Goal: Navigation & Orientation: Find specific page/section

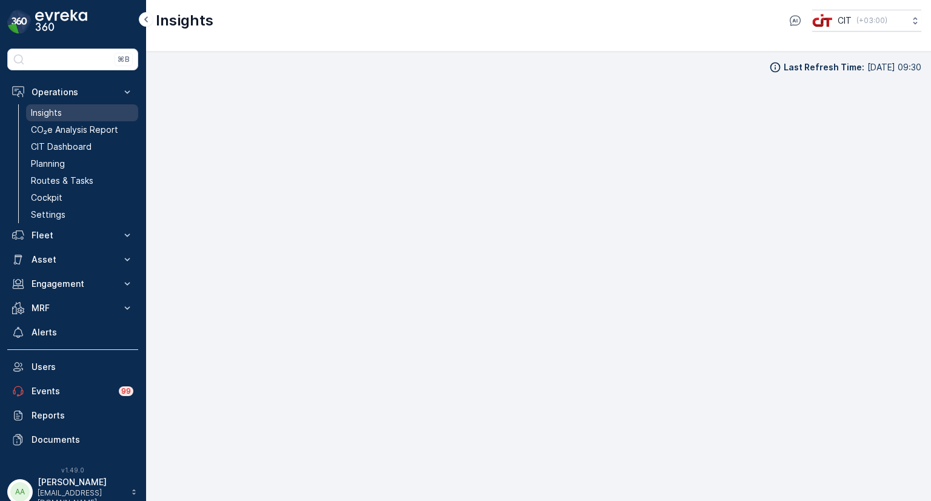
click at [50, 113] on p "Insights" at bounding box center [46, 113] width 31 height 12
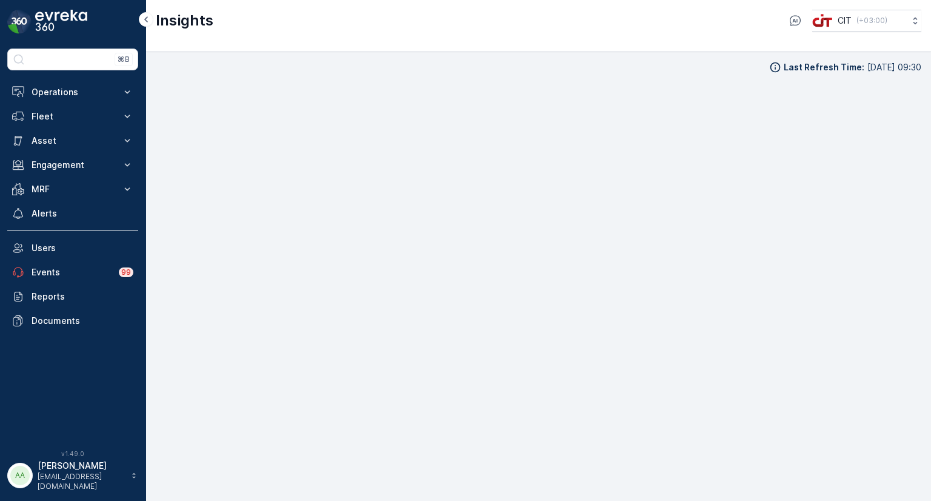
scroll to position [10, 0]
click at [45, 91] on p "Operations" at bounding box center [73, 92] width 82 height 12
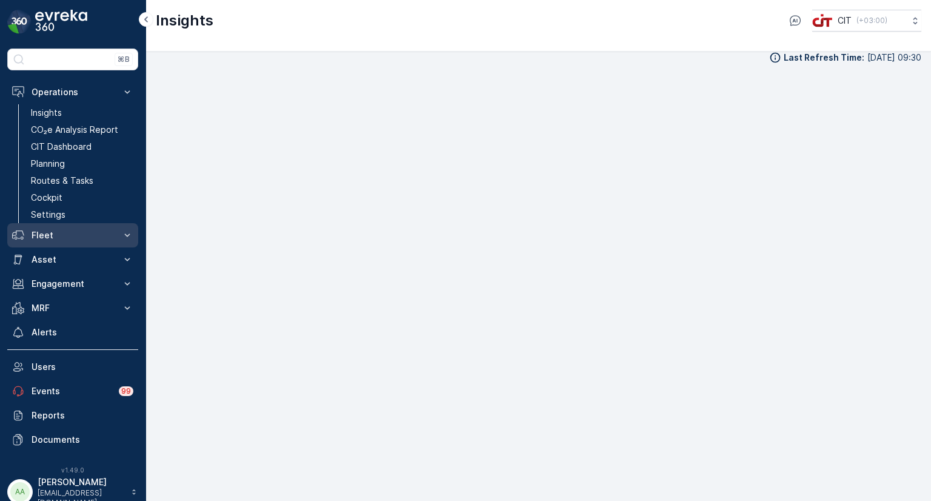
click at [50, 233] on p "Fleet" at bounding box center [73, 235] width 82 height 12
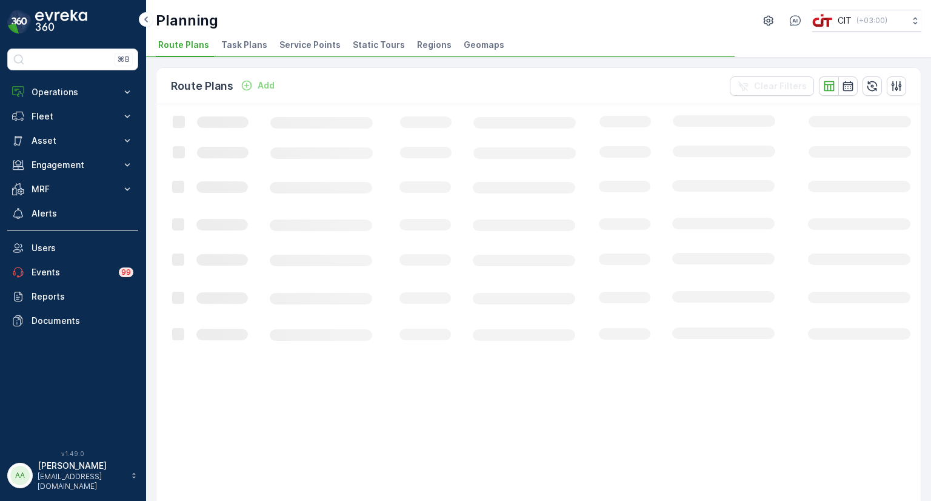
click at [309, 42] on span "Service Points" at bounding box center [309, 45] width 61 height 12
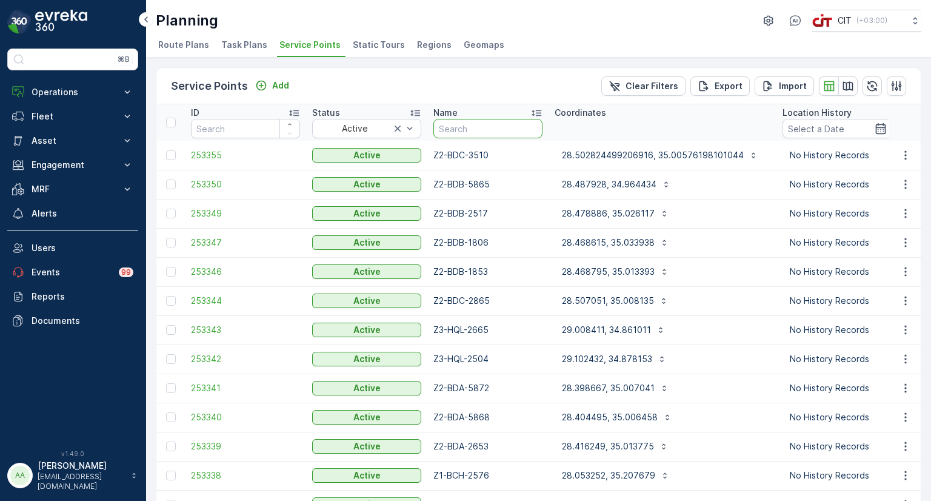
click at [491, 127] on input "text" at bounding box center [487, 128] width 109 height 19
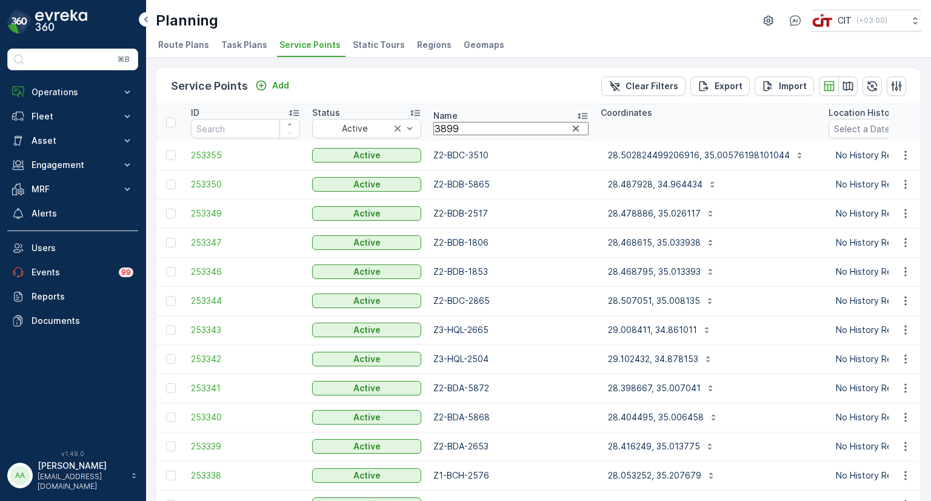
type input "3899"
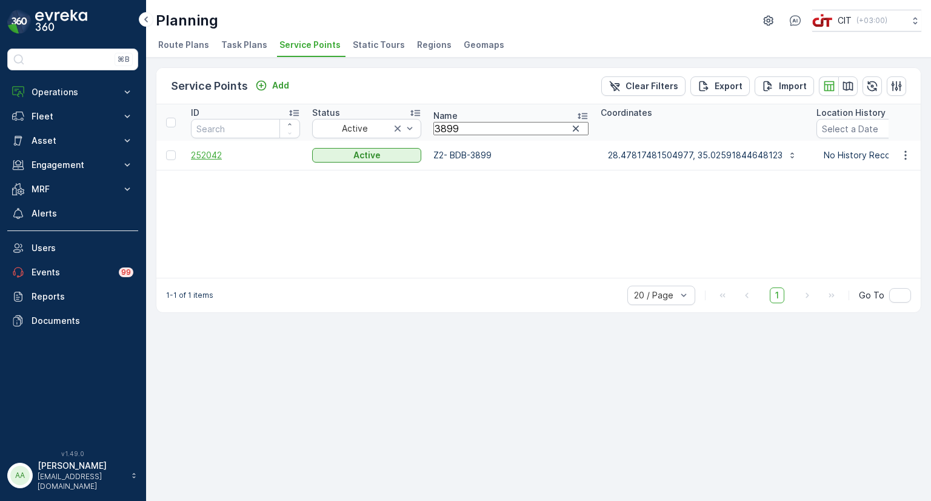
click at [196, 153] on span "252042" at bounding box center [245, 155] width 109 height 12
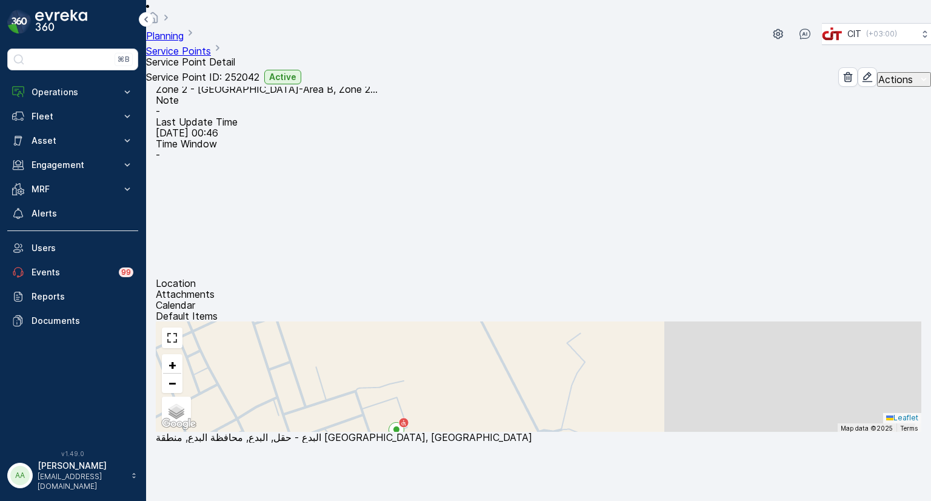
scroll to position [121, 0]
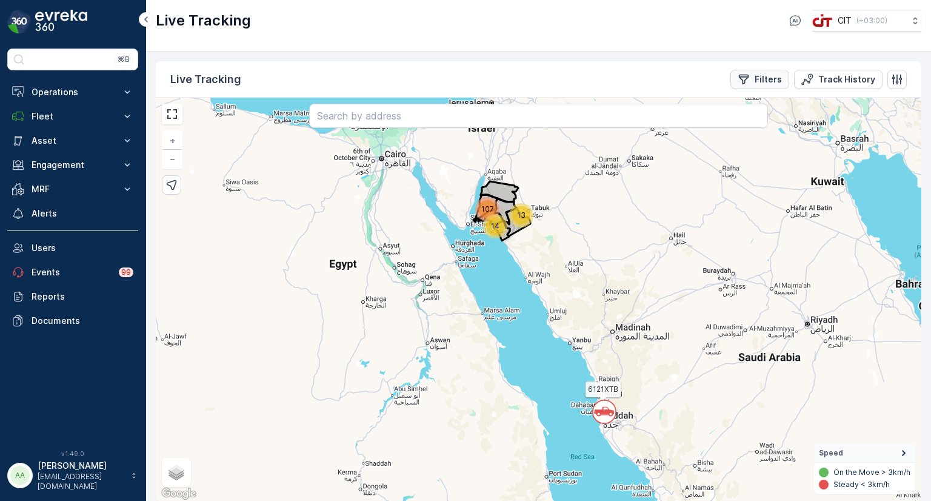
click at [763, 83] on p "Filters" at bounding box center [768, 79] width 27 height 12
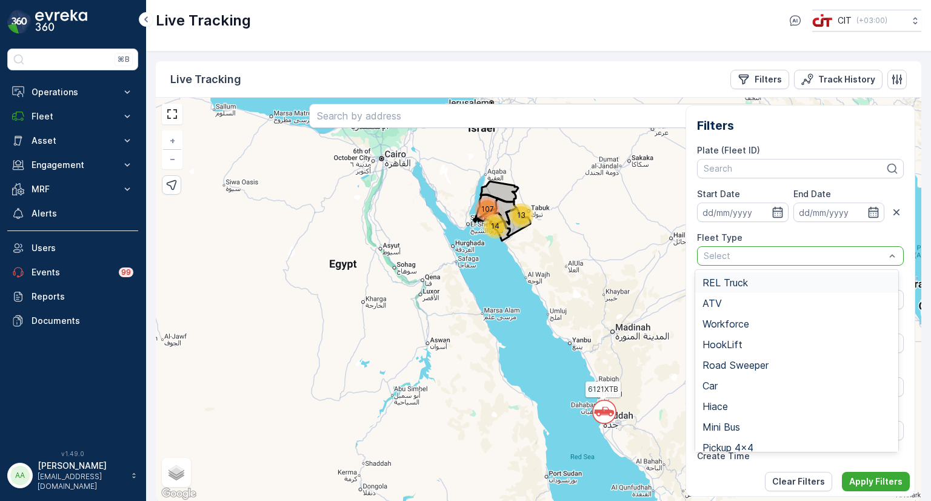
click at [730, 281] on span "REL Truck" at bounding box center [725, 282] width 45 height 11
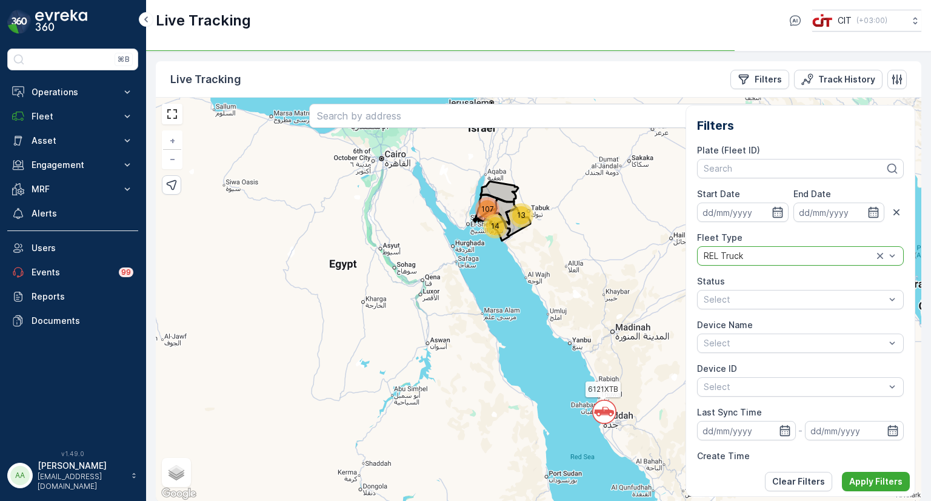
drag, startPoint x: 855, startPoint y: 481, endPoint x: 839, endPoint y: 476, distance: 16.7
click at [854, 481] on p "Apply Filters" at bounding box center [875, 481] width 53 height 12
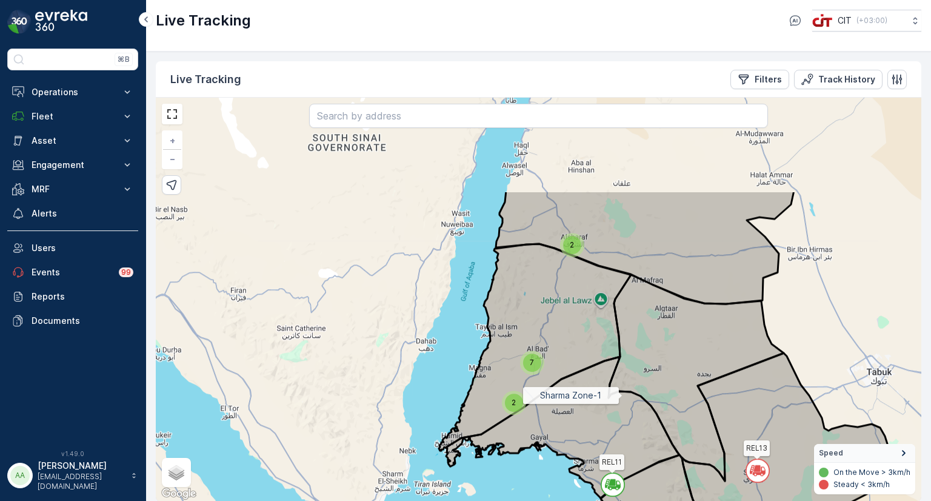
drag, startPoint x: 547, startPoint y: 259, endPoint x: 622, endPoint y: 394, distance: 154.7
click at [622, 394] on icon at bounding box center [563, 426] width 234 height 141
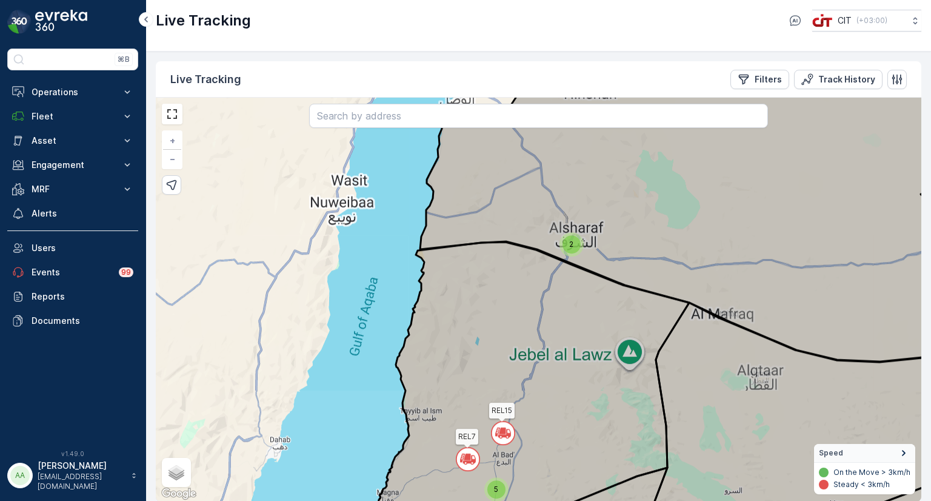
click at [572, 246] on span "2" at bounding box center [571, 243] width 4 height 9
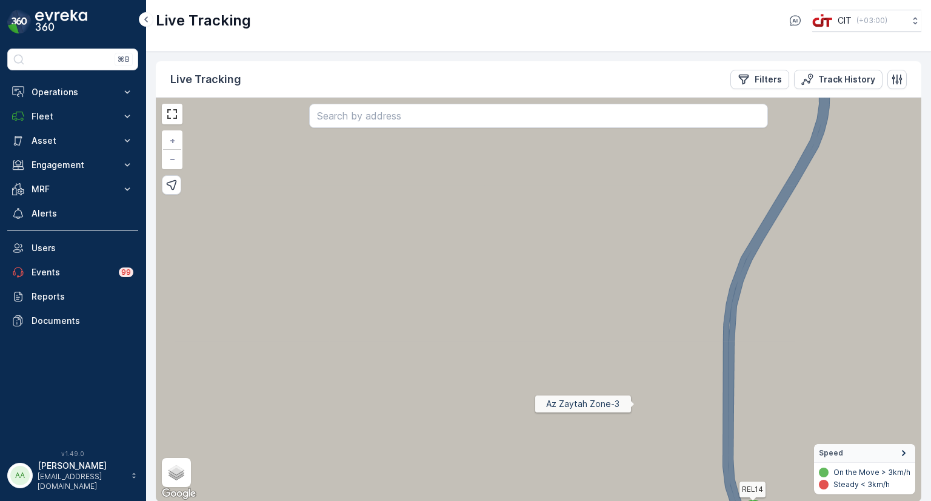
drag, startPoint x: 637, startPoint y: 395, endPoint x: 550, endPoint y: 248, distance: 170.4
click at [550, 248] on icon at bounding box center [537, 299] width 919 height 488
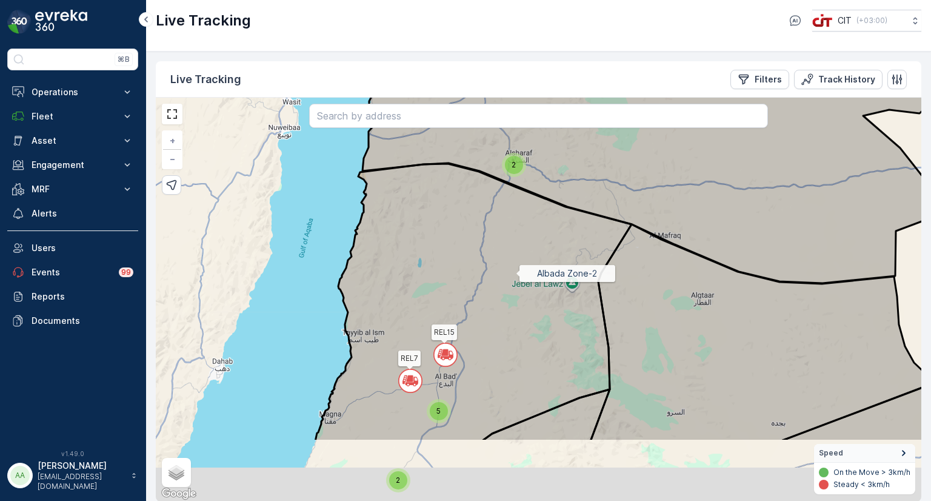
drag, startPoint x: 512, startPoint y: 376, endPoint x: 516, endPoint y: 273, distance: 103.1
click at [516, 273] on icon at bounding box center [473, 303] width 316 height 278
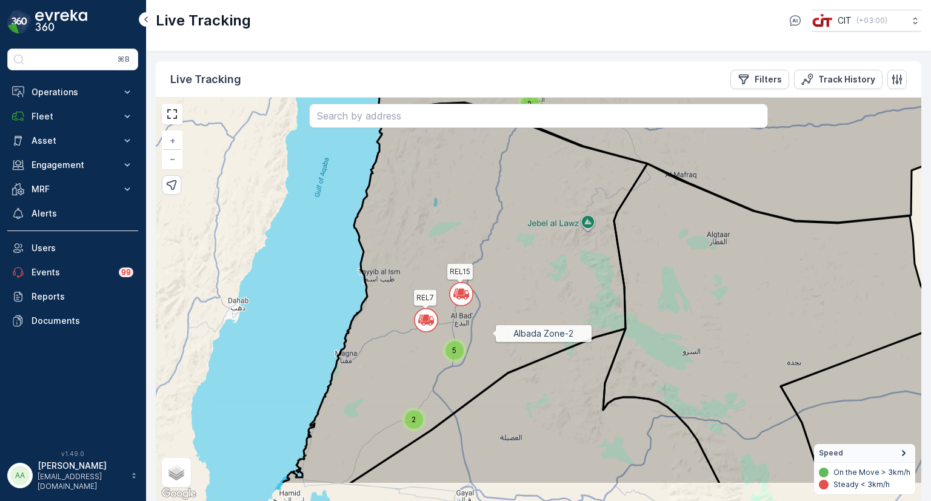
drag, startPoint x: 476, startPoint y: 395, endPoint x: 492, endPoint y: 334, distance: 62.6
click at [492, 334] on icon at bounding box center [465, 293] width 364 height 381
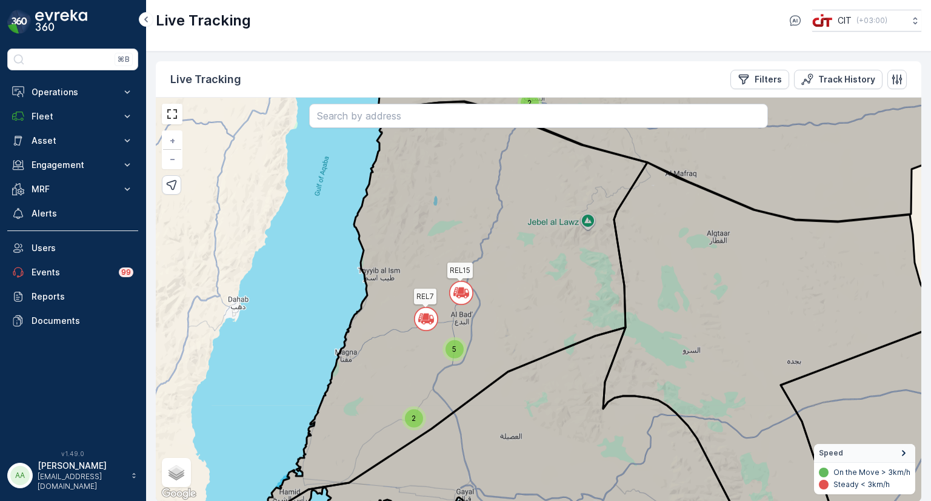
click at [414, 415] on span "2" at bounding box center [414, 417] width 4 height 9
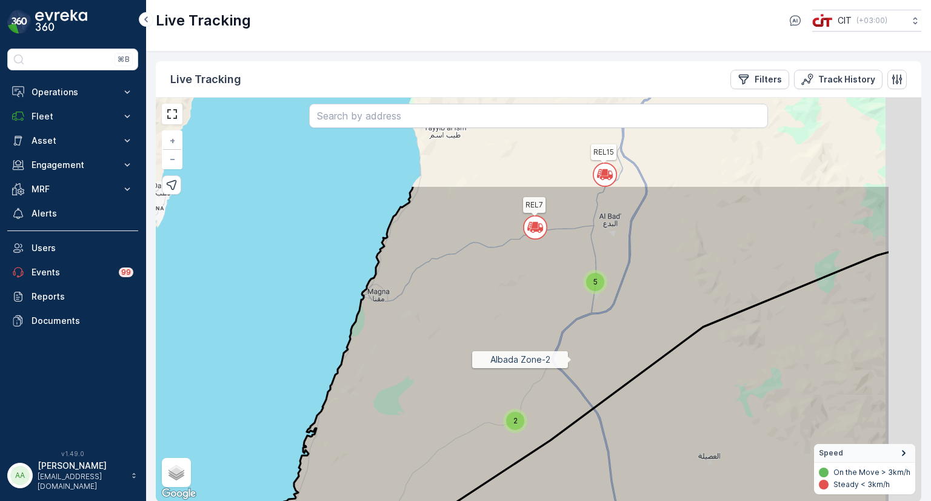
drag, startPoint x: 681, startPoint y: 226, endPoint x: 570, endPoint y: 361, distance: 175.3
click at [570, 361] on icon at bounding box center [552, 399] width 677 height 429
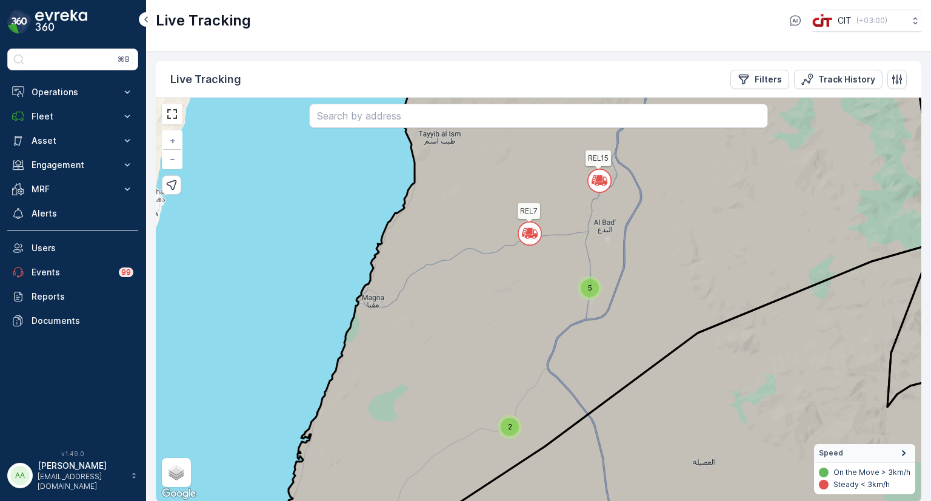
click at [592, 287] on span "5" at bounding box center [590, 287] width 4 height 9
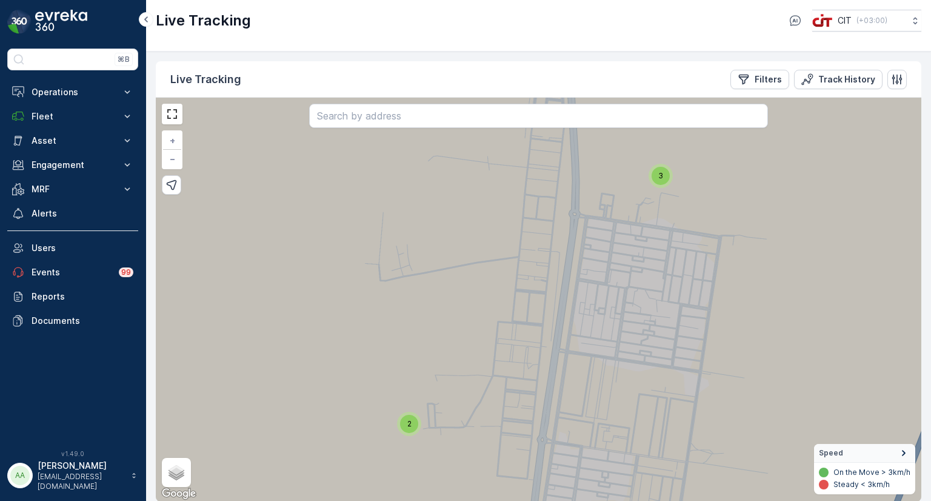
click at [414, 421] on div "2" at bounding box center [409, 424] width 18 height 18
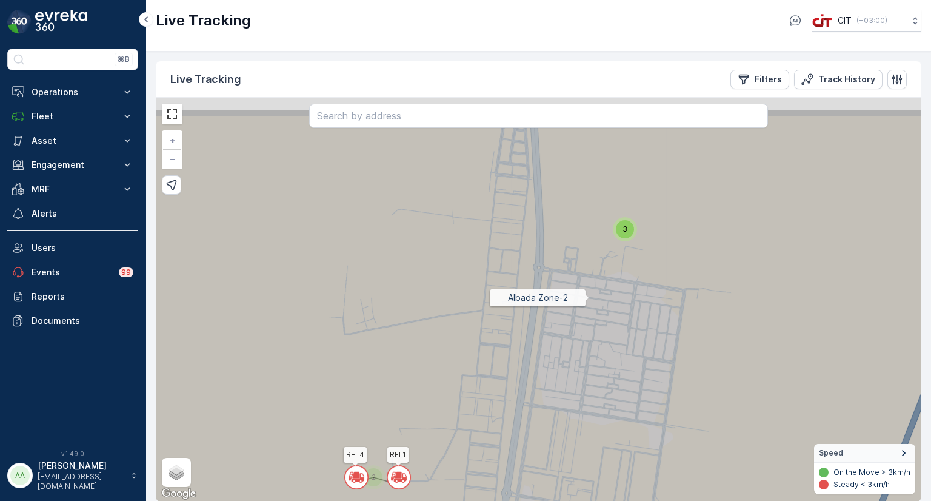
drag, startPoint x: 638, startPoint y: 226, endPoint x: 543, endPoint y: 343, distance: 150.3
click at [543, 343] on icon at bounding box center [501, 353] width 919 height 488
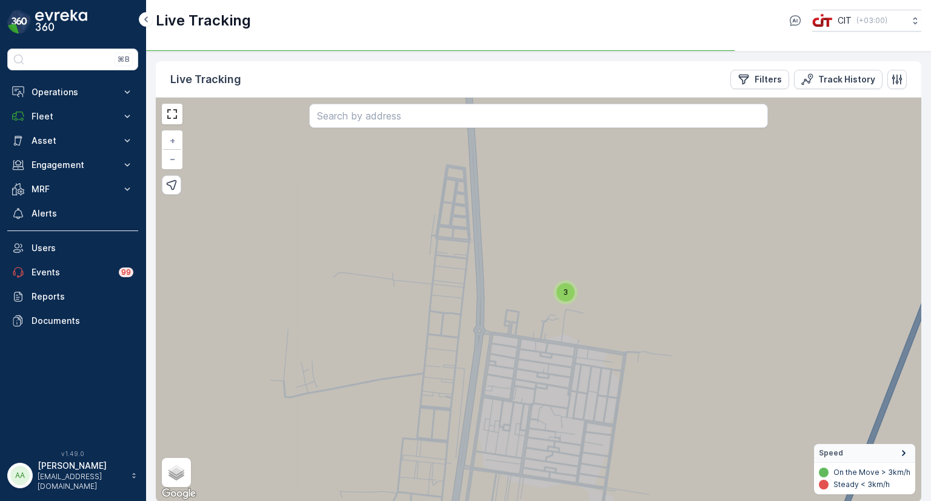
click at [569, 291] on div "3" at bounding box center [565, 292] width 18 height 18
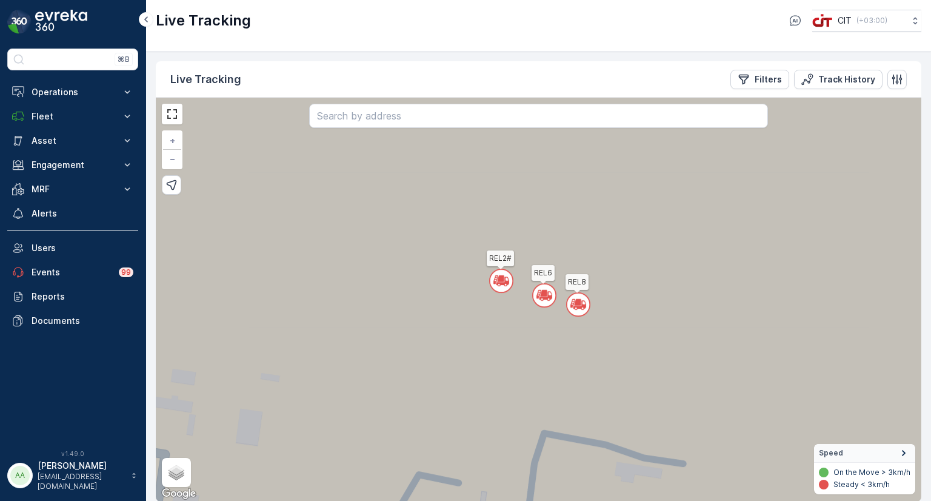
click at [575, 298] on circle at bounding box center [578, 304] width 23 height 23
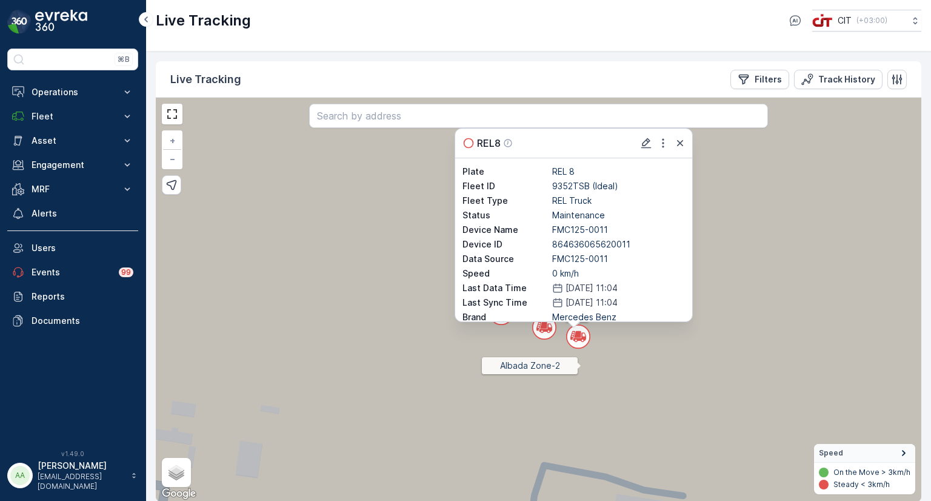
click at [581, 366] on icon at bounding box center [537, 299] width 919 height 488
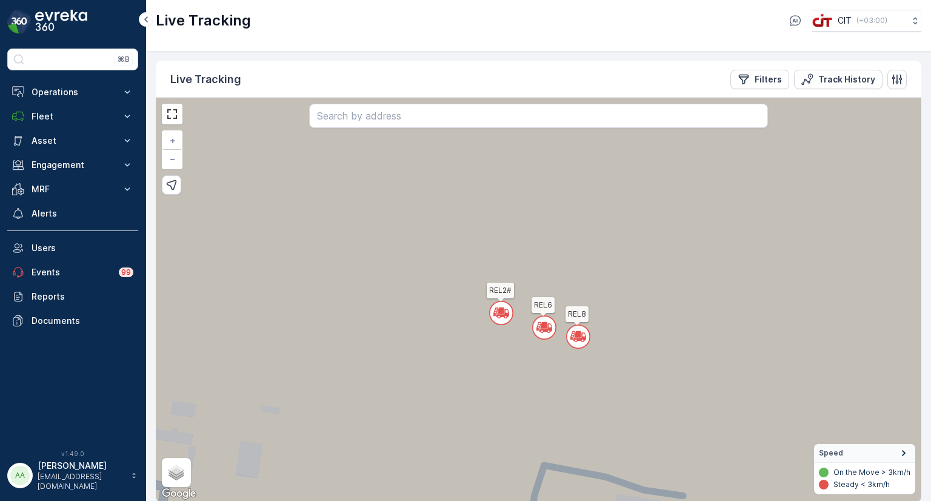
click at [459, 230] on icon at bounding box center [537, 299] width 919 height 488
click at [538, 322] on circle at bounding box center [544, 327] width 23 height 23
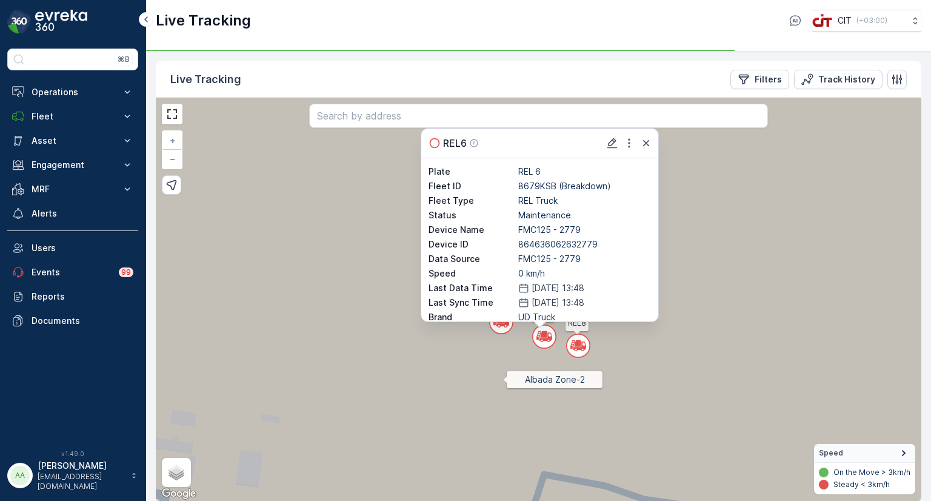
click at [503, 379] on icon at bounding box center [537, 299] width 919 height 488
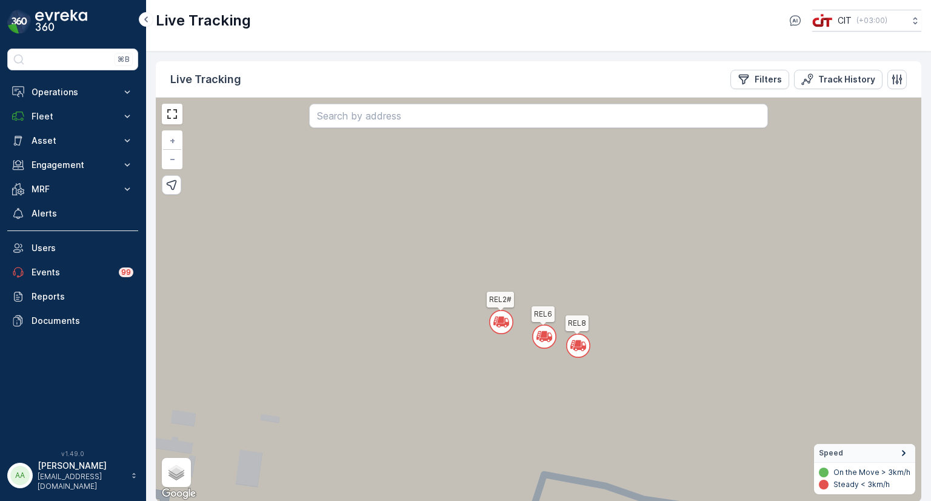
click at [869, 42] on div "Live Tracking CIT ( +03:00 )" at bounding box center [538, 26] width 785 height 52
